Goal: Transaction & Acquisition: Purchase product/service

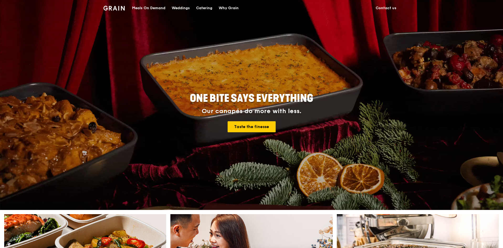
click at [92, 82] on div "ONE BITE SAYS EVERYTHING Our canapés do more with less. Taste the finesse" at bounding box center [251, 105] width 503 height 210
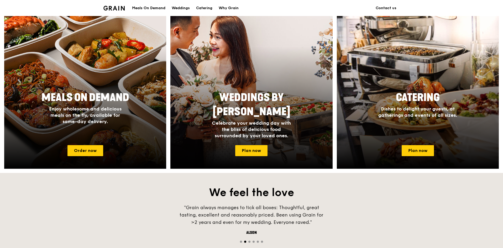
scroll to position [199, 0]
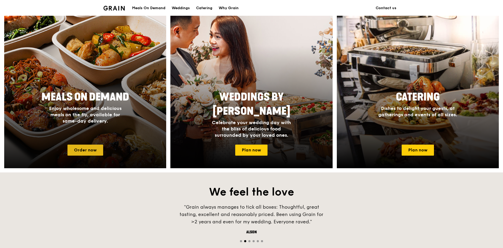
click at [82, 146] on link "Order now" at bounding box center [85, 150] width 36 height 11
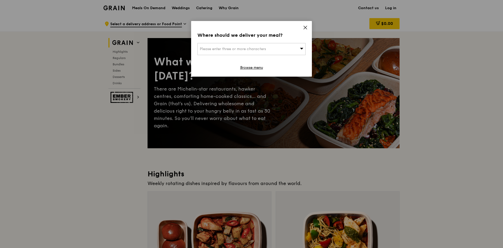
click at [255, 52] on div "Please enter three or more characters" at bounding box center [251, 49] width 108 height 12
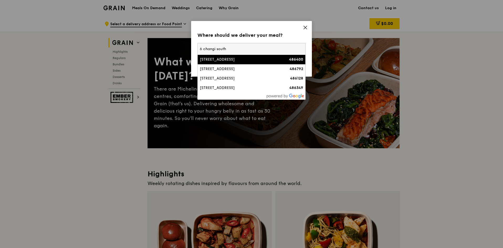
type input "6 changi south"
click at [252, 60] on div "[STREET_ADDRESS]" at bounding box center [239, 59] width 78 height 5
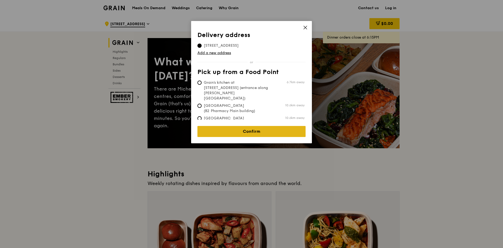
click at [243, 126] on link "Confirm" at bounding box center [251, 131] width 108 height 11
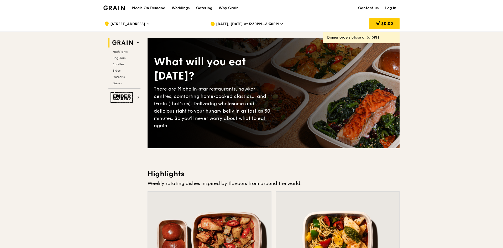
click at [277, 23] on div "[DATE], [DATE] at 5:30PM–6:30PM" at bounding box center [258, 24] width 97 height 16
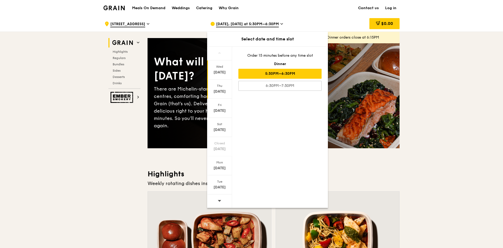
click at [223, 92] on div "[DATE]" at bounding box center [219, 91] width 23 height 5
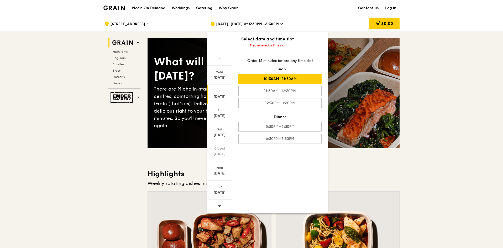
click at [254, 77] on div "10:30AM–11:30AM" at bounding box center [279, 79] width 83 height 10
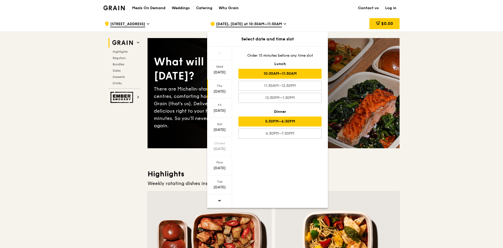
click at [250, 120] on div "5:30PM–6:30PM" at bounding box center [279, 122] width 83 height 10
click at [262, 74] on div "10:30AM–11:30AM" at bounding box center [279, 74] width 83 height 10
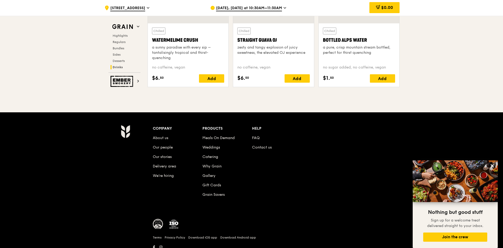
scroll to position [2010, 0]
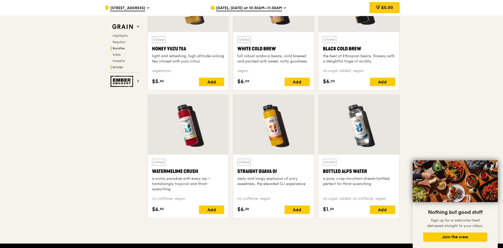
click at [119, 50] on span "Bundles" at bounding box center [119, 48] width 12 height 4
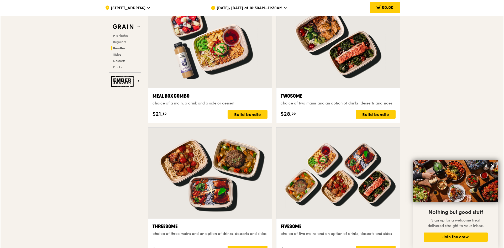
scroll to position [756, 0]
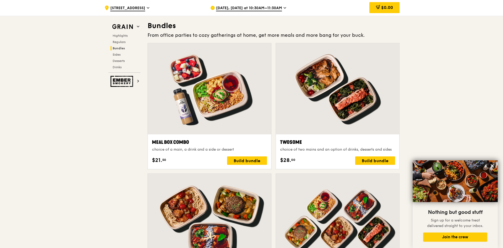
click at [207, 58] on div at bounding box center [209, 88] width 123 height 91
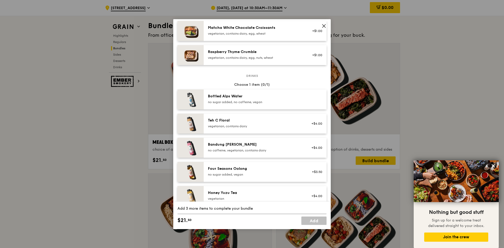
scroll to position [360, 0]
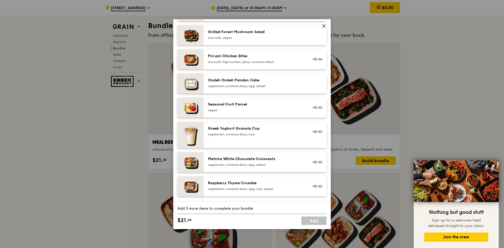
click at [194, 61] on img at bounding box center [190, 59] width 26 height 20
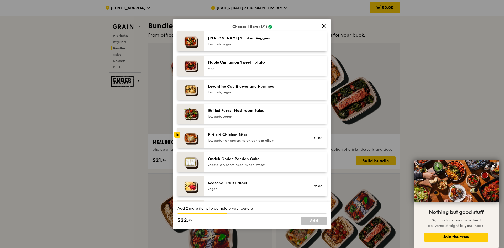
scroll to position [255, 0]
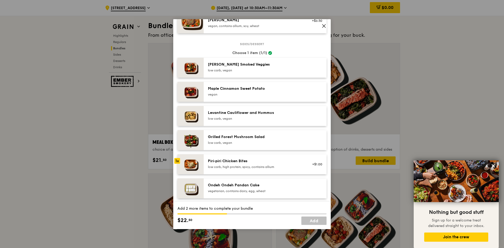
click at [192, 92] on img at bounding box center [190, 92] width 26 height 20
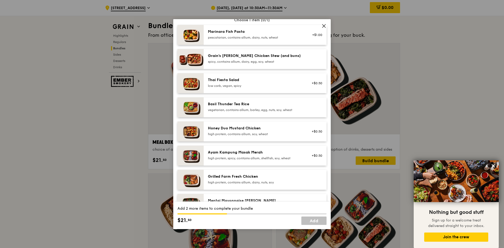
scroll to position [0, 0]
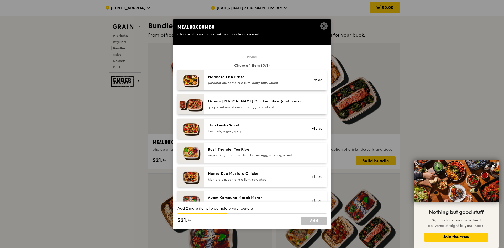
click at [188, 86] on img at bounding box center [190, 80] width 26 height 20
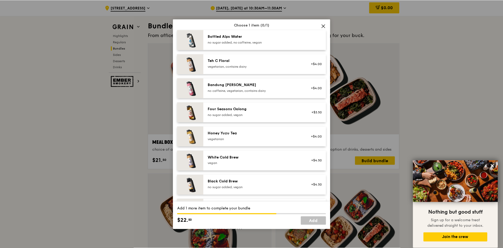
scroll to position [597, 0]
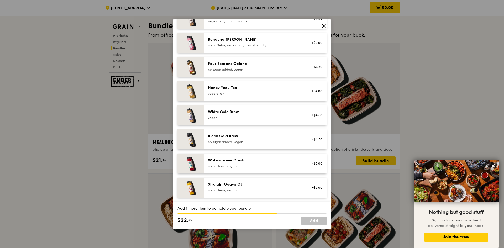
click at [242, 160] on div "Watermelime Crush" at bounding box center [255, 160] width 94 height 5
click at [317, 221] on link "Add" at bounding box center [313, 221] width 25 height 8
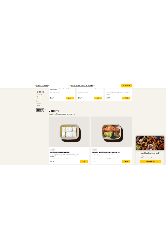
scroll to position [1281, 0]
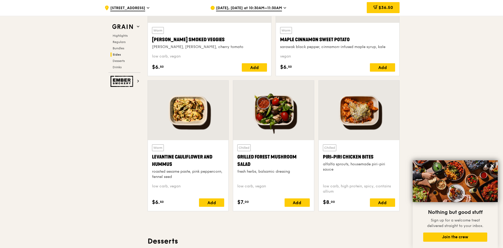
click at [364, 106] on div at bounding box center [359, 111] width 81 height 60
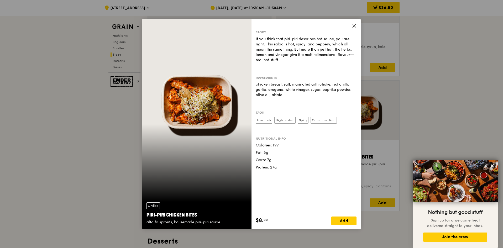
click at [352, 26] on icon at bounding box center [354, 25] width 5 height 5
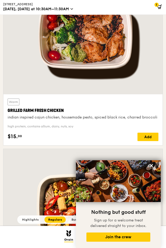
scroll to position [1473, 0]
